Goal: Task Accomplishment & Management: Use online tool/utility

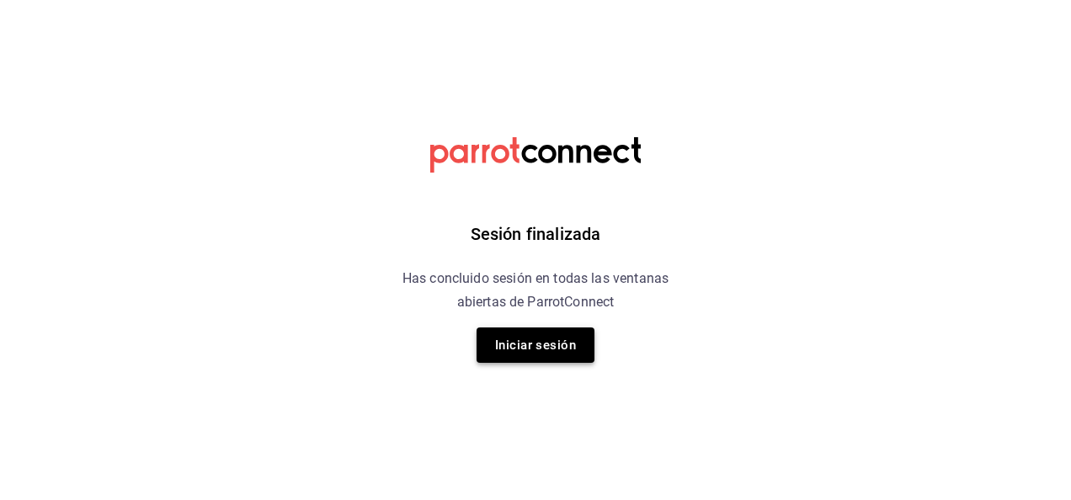
click at [498, 351] on button "Iniciar sesión" at bounding box center [535, 344] width 118 height 35
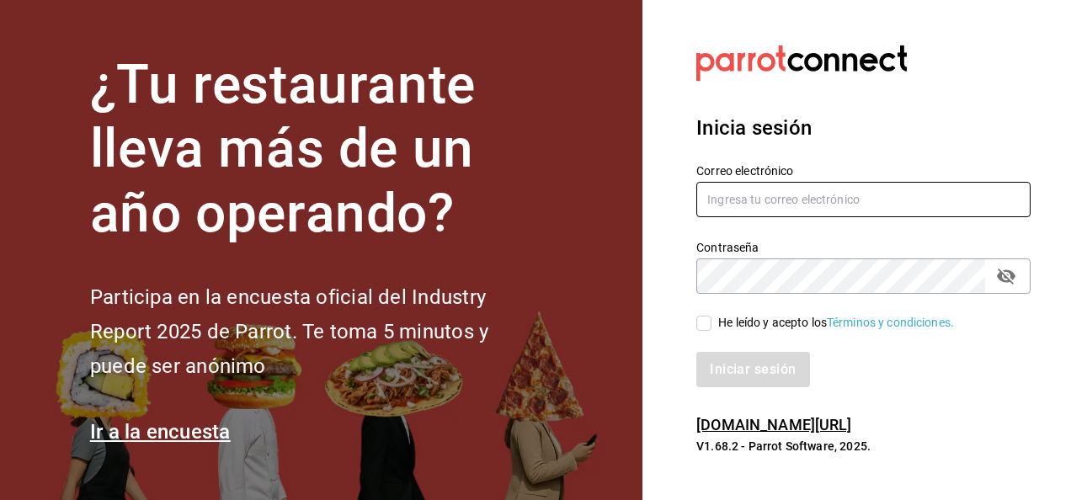
type input "[PERSON_NAME][EMAIL_ADDRESS][PERSON_NAME][DOMAIN_NAME]"
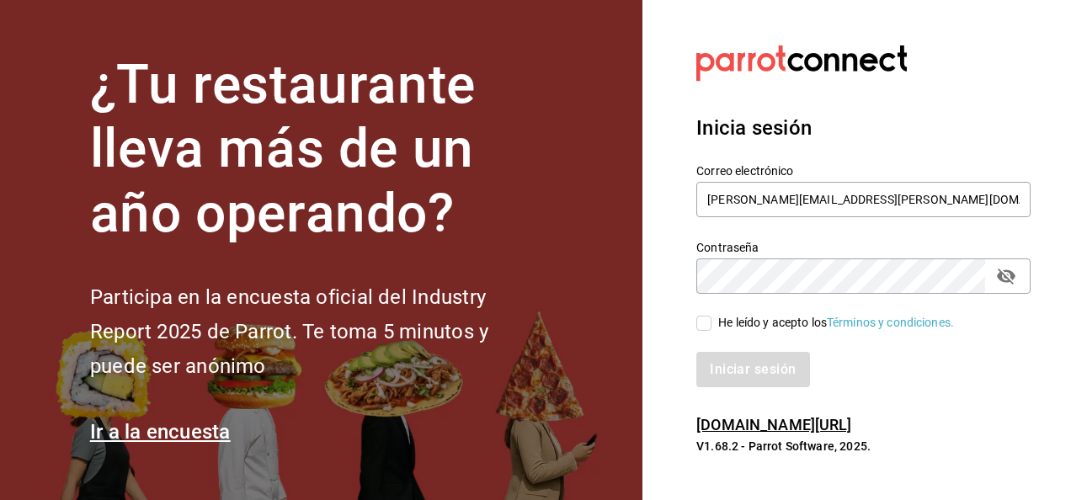
click at [698, 327] on input "He leído y acepto los Términos y condiciones." at bounding box center [703, 323] width 15 height 15
checkbox input "true"
click at [721, 369] on button "Iniciar sesión" at bounding box center [753, 369] width 114 height 35
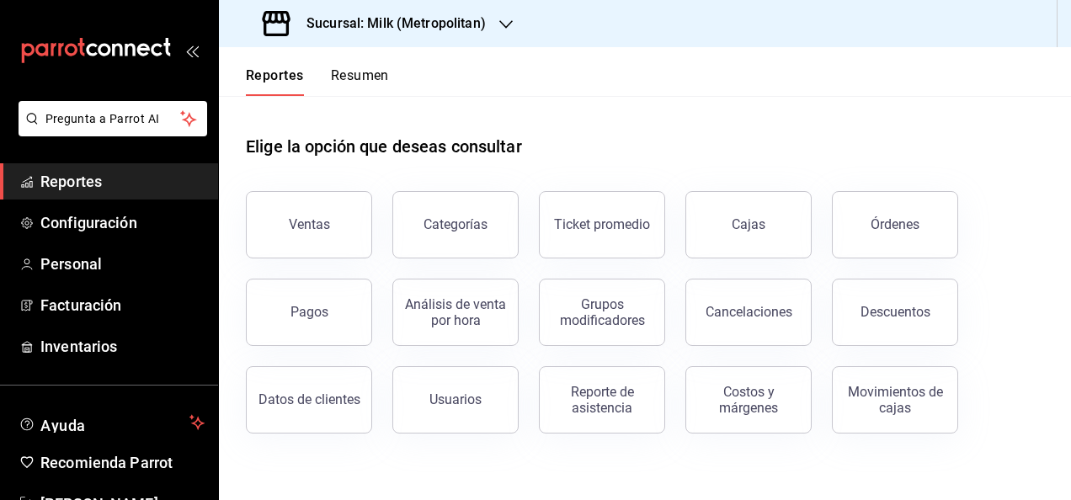
click at [411, 24] on h3 "Sucursal: Milk (Metropolitan)" at bounding box center [389, 23] width 193 height 20
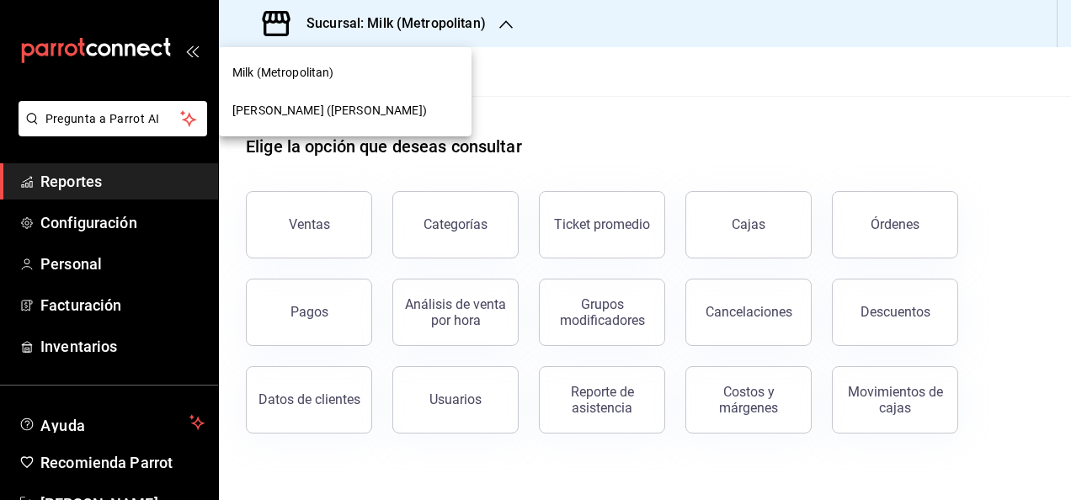
click at [365, 120] on div "Ichikani Sushi (Vasconcelos)" at bounding box center [345, 111] width 253 height 38
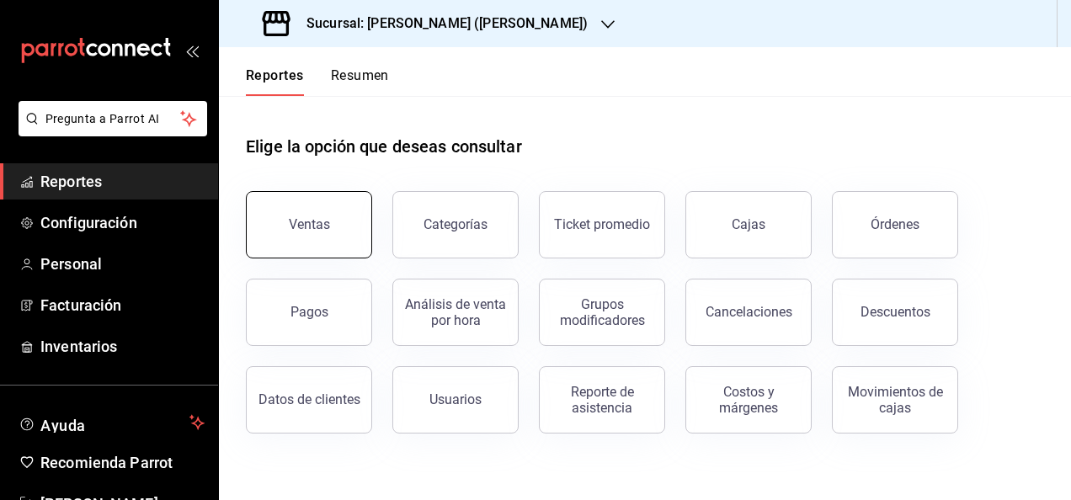
click at [317, 238] on button "Ventas" at bounding box center [309, 224] width 126 height 67
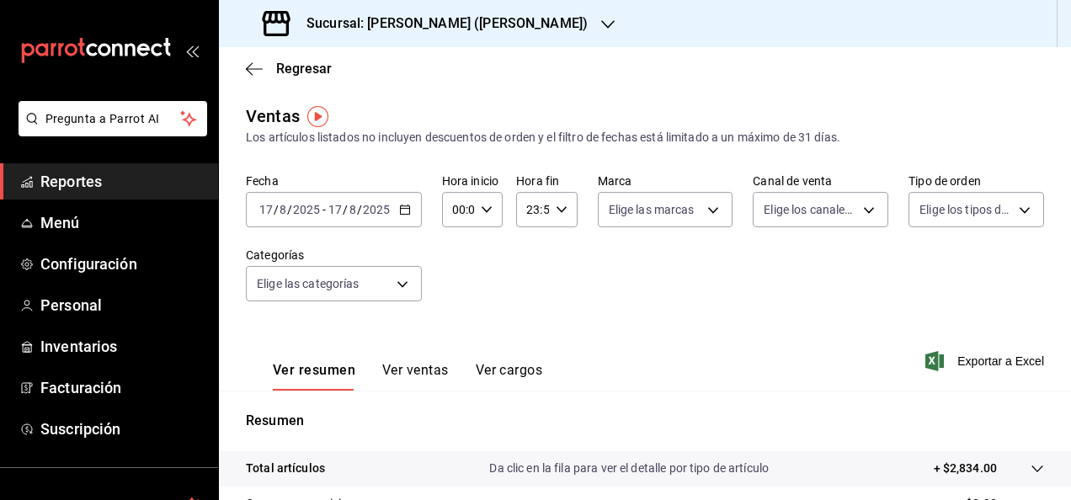
click at [401, 218] on div "2025-08-17 17 / 8 / 2025 - 2025-08-17 17 / 8 / 2025" at bounding box center [334, 209] width 176 height 35
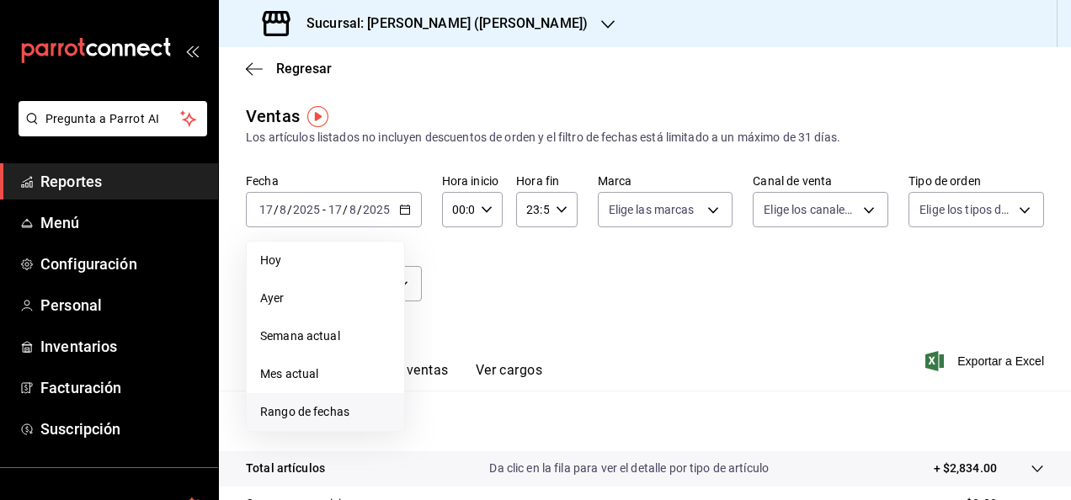
click at [352, 406] on span "Rango de fechas" at bounding box center [325, 412] width 130 height 18
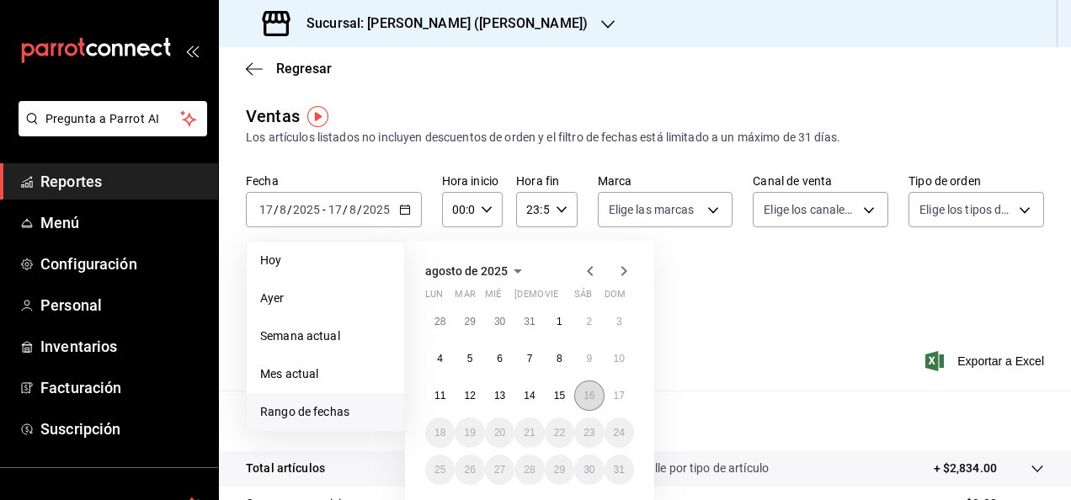
click at [583, 397] on abbr "16" at bounding box center [588, 396] width 11 height 12
click at [615, 397] on abbr "17" at bounding box center [619, 396] width 11 height 12
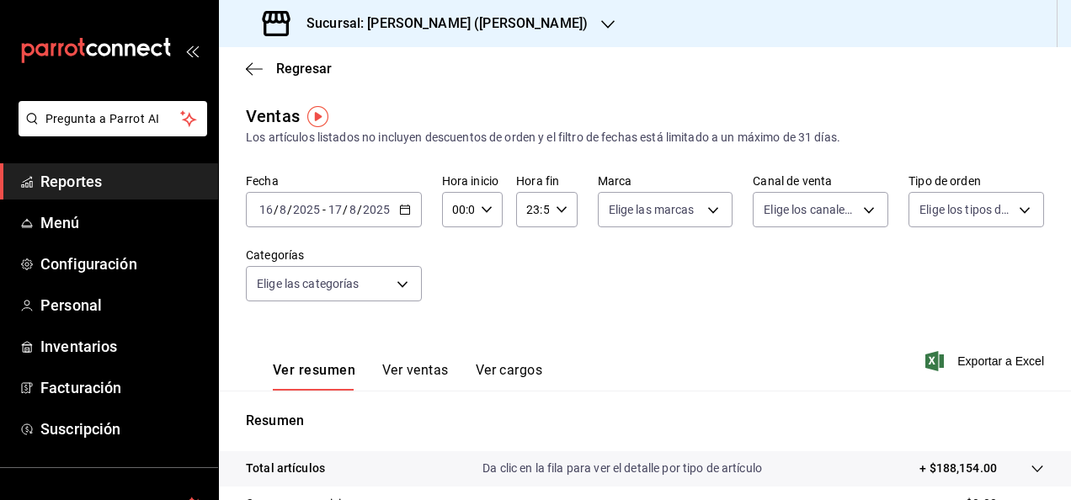
click at [482, 205] on icon "button" at bounding box center [487, 210] width 12 height 12
click at [455, 308] on div "00 01 02 03 04 05 06 07 08 09 10 11 12 13 14 15 16 17 18 19 20 21 22 23" at bounding box center [455, 299] width 30 height 135
click at [455, 308] on button "05" at bounding box center [456, 320] width 24 height 34
type input "05:00"
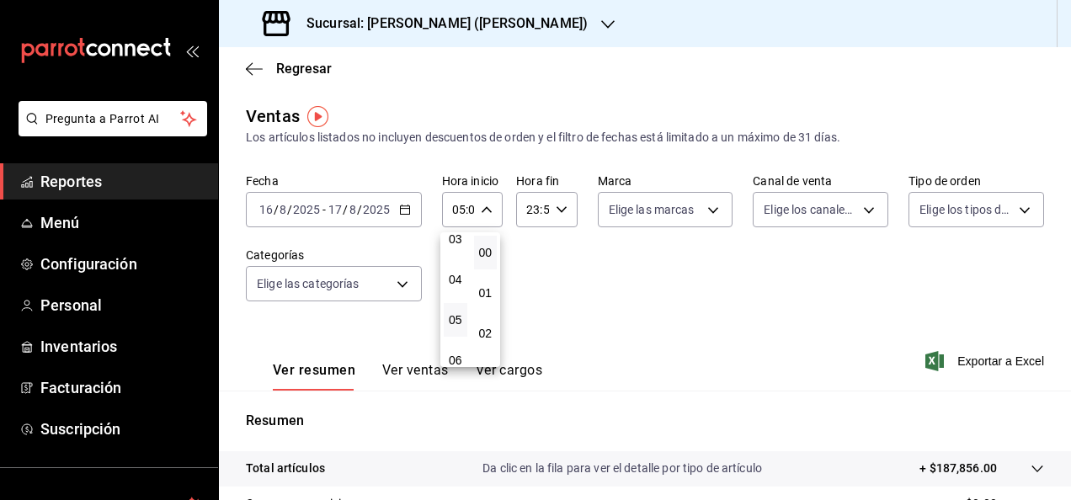
click at [566, 208] on div at bounding box center [535, 250] width 1071 height 500
click at [566, 208] on div "23:59 Hora fin" at bounding box center [546, 209] width 61 height 35
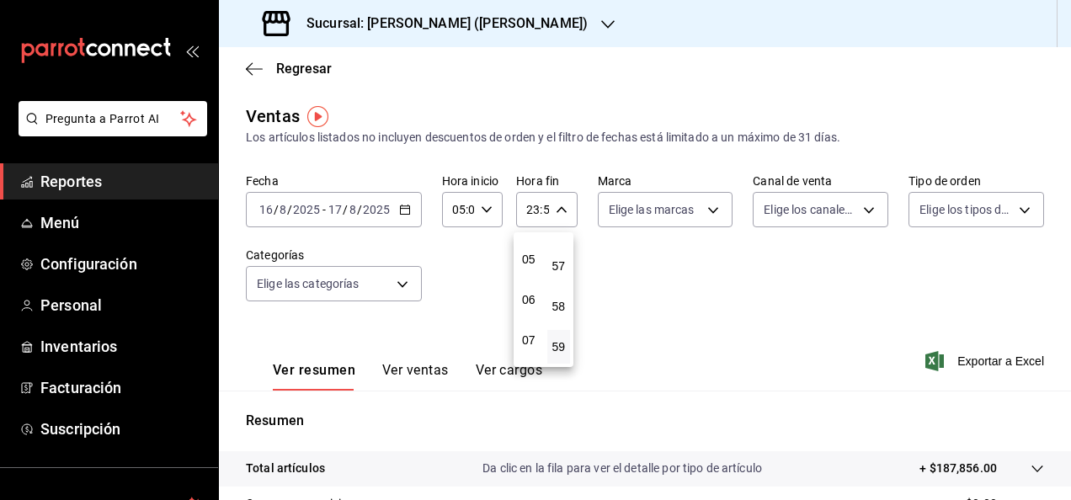
scroll to position [162, 0]
click at [535, 302] on div "00 01 02 03 04 05 06 07 08 09 10 11 12 13 14 15 16 17 18 19 20 21 22 23" at bounding box center [529, 299] width 30 height 135
click at [535, 302] on button "05" at bounding box center [529, 293] width 24 height 34
type input "05:59"
click at [881, 325] on div at bounding box center [535, 250] width 1071 height 500
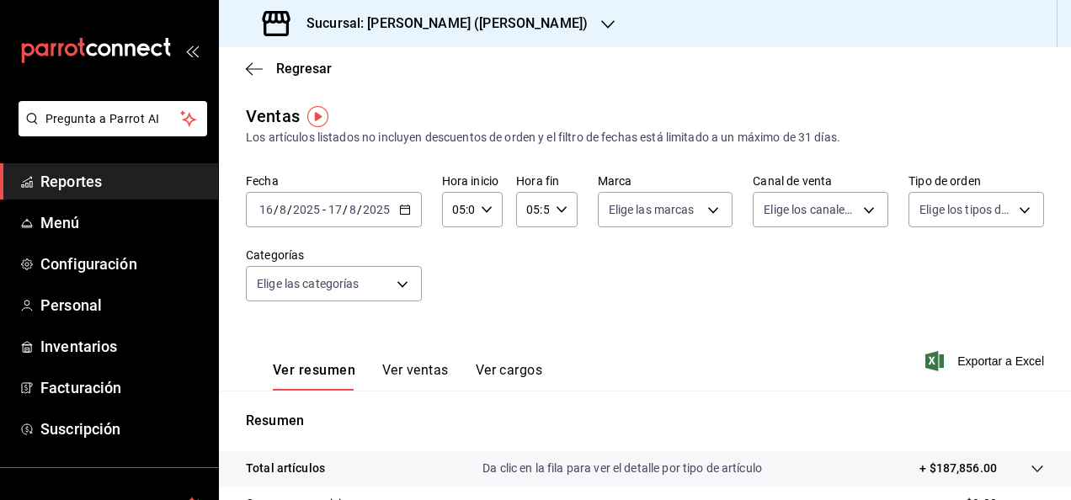
click at [1033, 471] on tr "Total artículos Da clic en la fila para ver el detalle por tipo de artículo + $…" at bounding box center [645, 468] width 852 height 35
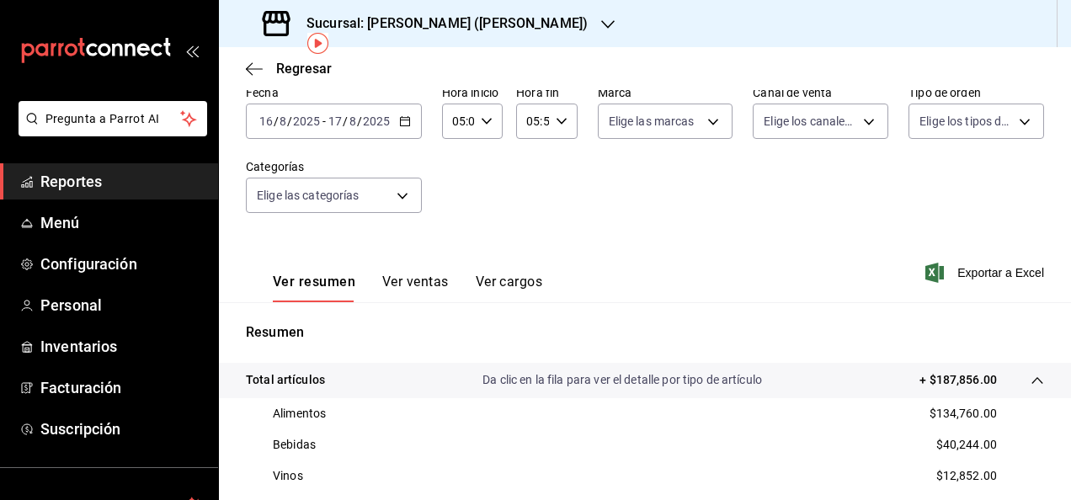
scroll to position [103, 0]
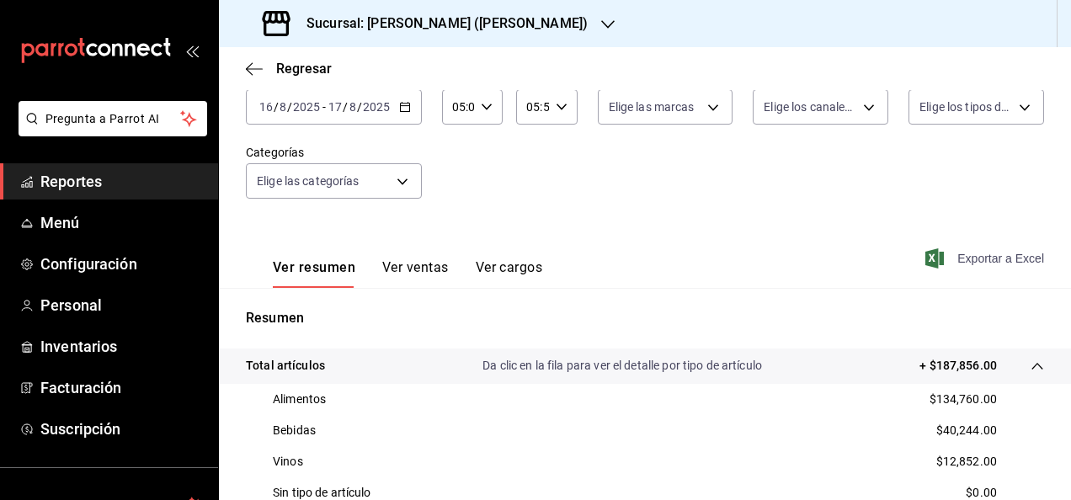
click at [966, 268] on span "Exportar a Excel" at bounding box center [986, 258] width 115 height 20
